Goal: Find specific page/section: Find specific page/section

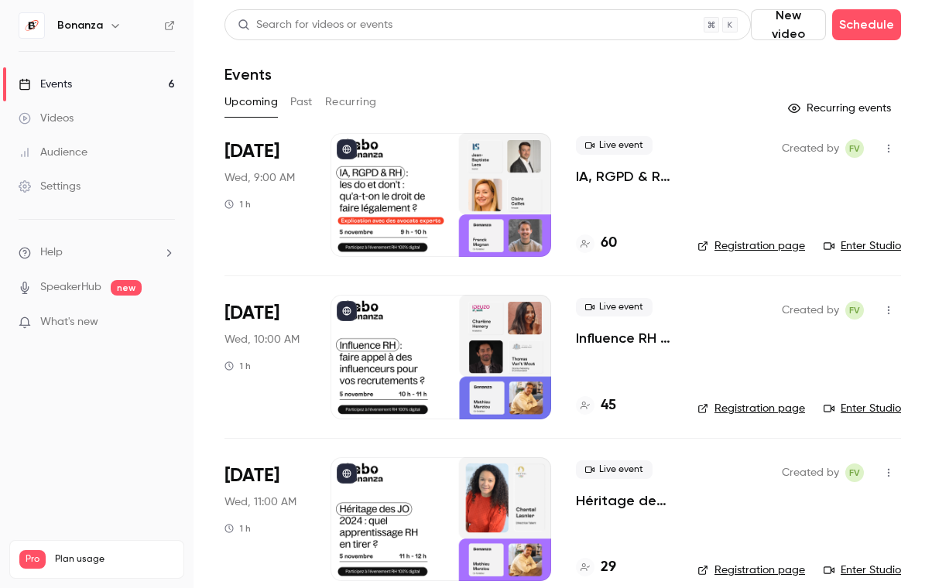
click at [88, 158] on link "Audience" at bounding box center [97, 152] width 194 height 34
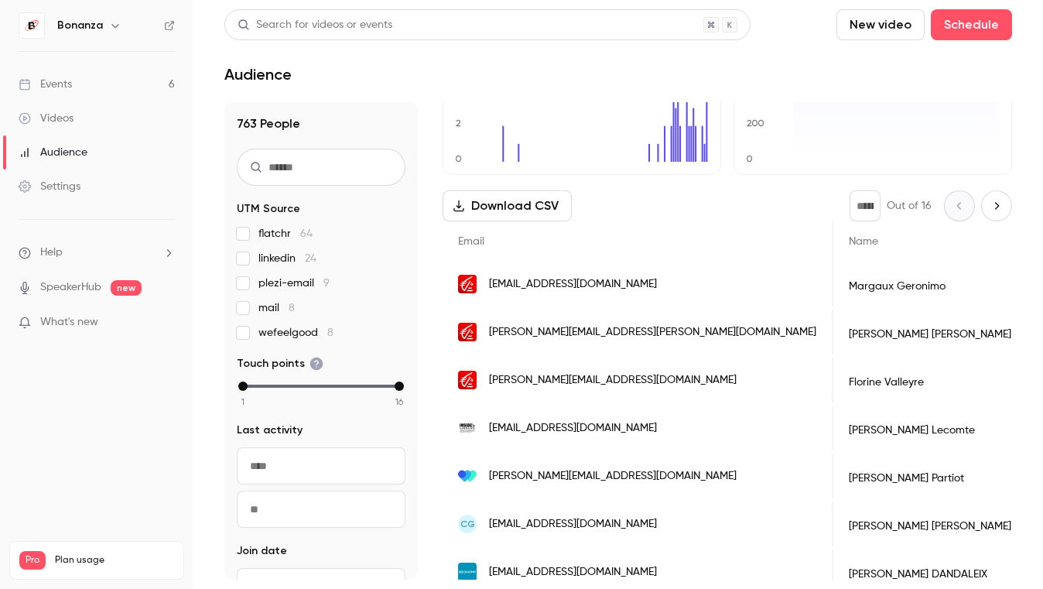
scroll to position [0, 124]
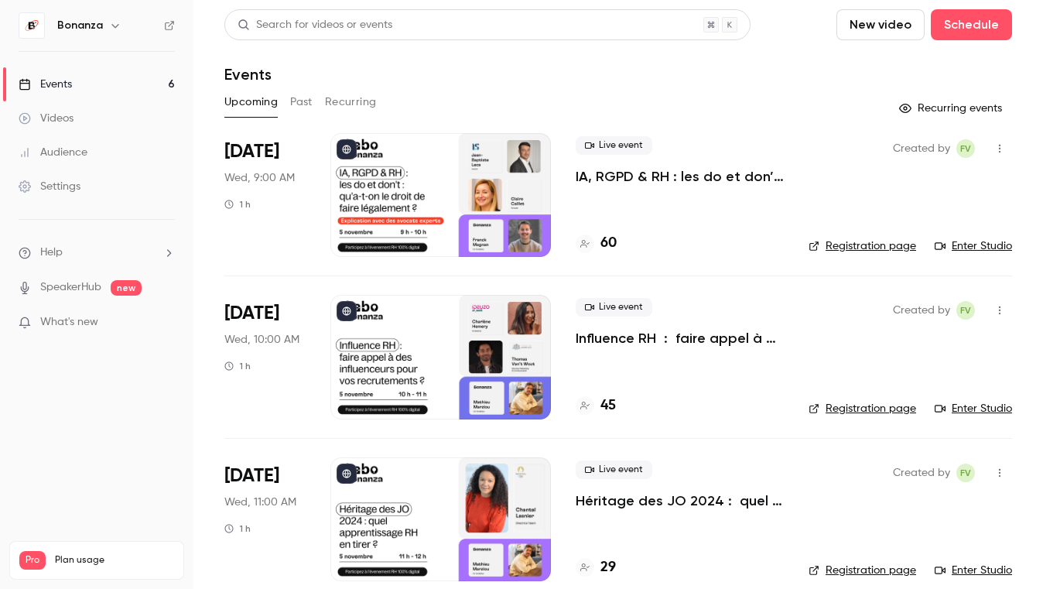
click at [89, 155] on link "Audience" at bounding box center [97, 152] width 194 height 34
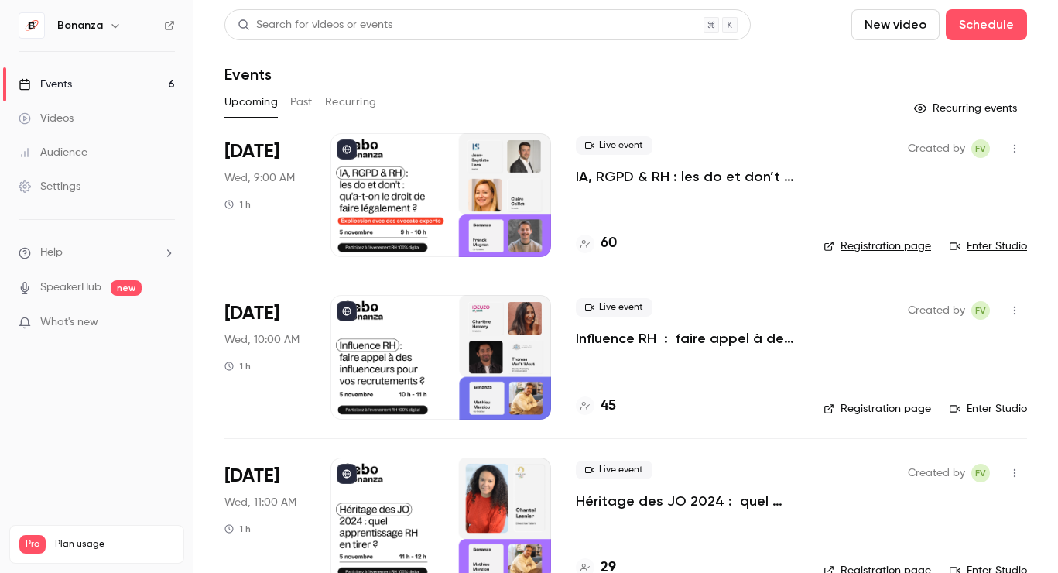
click at [97, 150] on link "Audience" at bounding box center [97, 152] width 194 height 34
click at [78, 152] on div "Audience" at bounding box center [53, 152] width 69 height 15
